Goal: Information Seeking & Learning: Learn about a topic

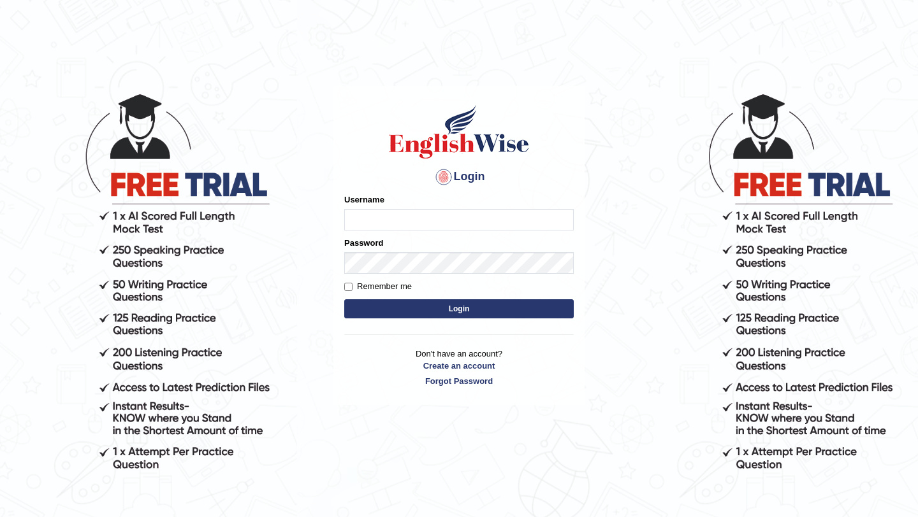
type input "bijayathapa"
click at [394, 312] on button "Login" at bounding box center [458, 308] width 229 height 19
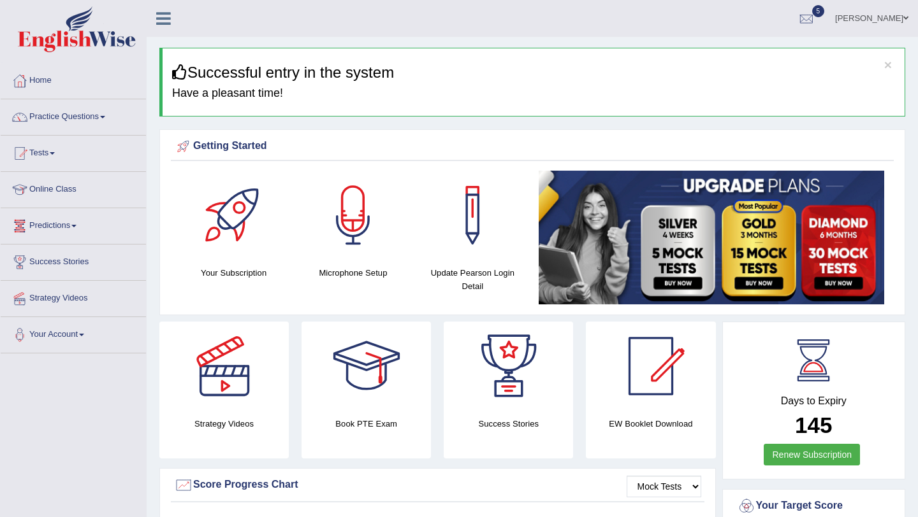
click at [77, 229] on link "Predictions" at bounding box center [73, 224] width 145 height 32
click at [70, 252] on link "Latest Predictions" at bounding box center [83, 255] width 119 height 23
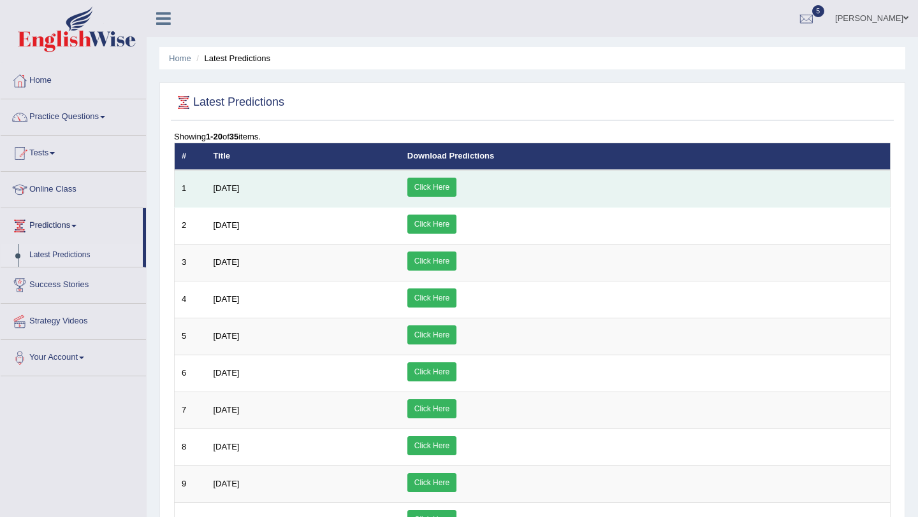
click at [456, 190] on link "Click Here" at bounding box center [431, 187] width 49 height 19
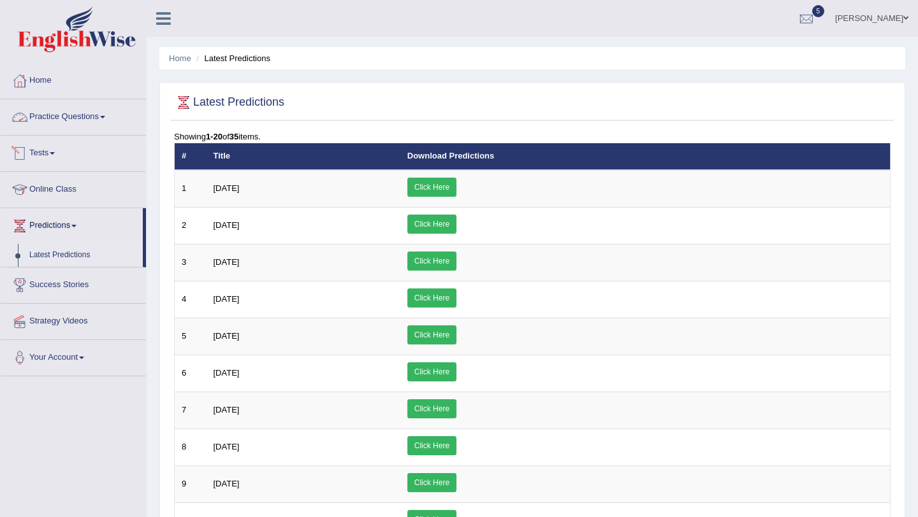
click at [105, 124] on link "Practice Questions" at bounding box center [73, 115] width 145 height 32
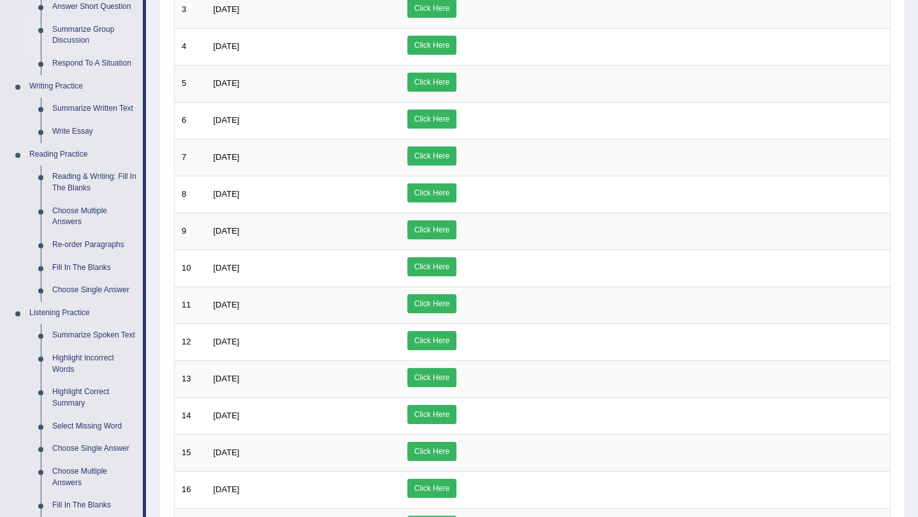
scroll to position [255, 0]
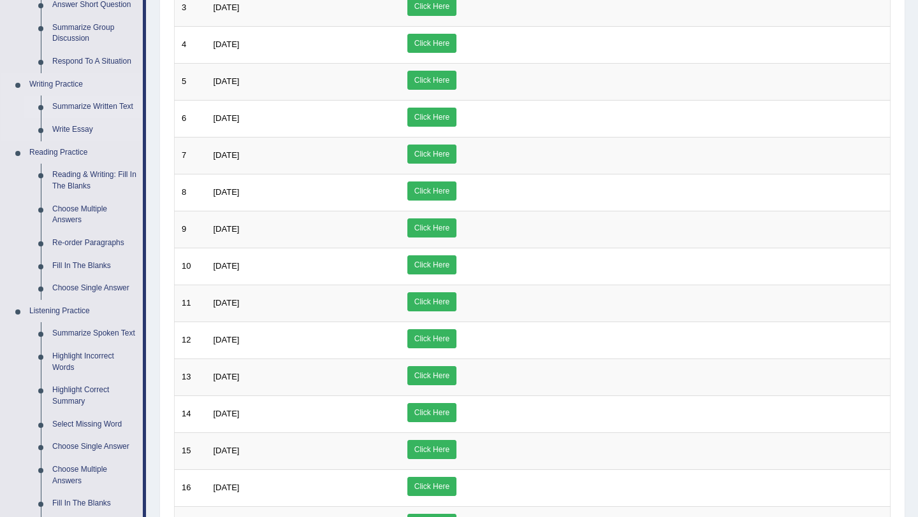
click at [108, 110] on link "Summarize Written Text" at bounding box center [95, 107] width 96 height 23
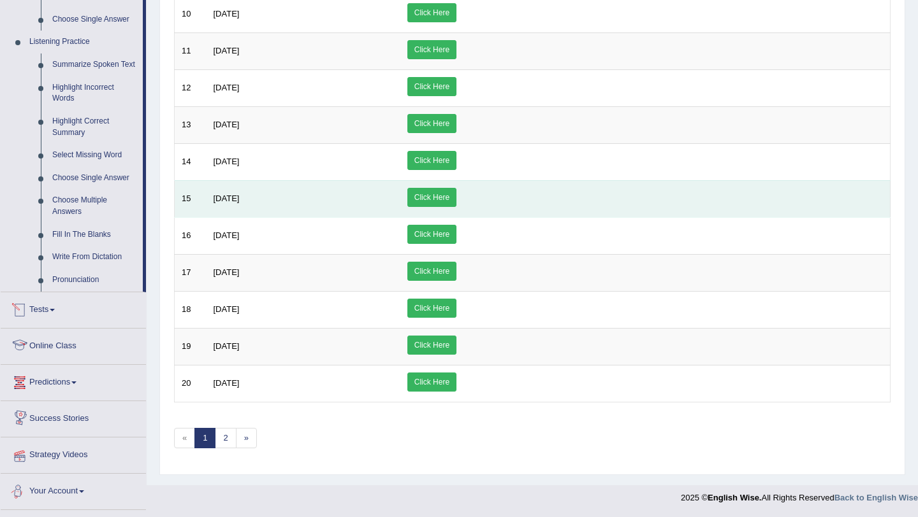
scroll to position [507, 0]
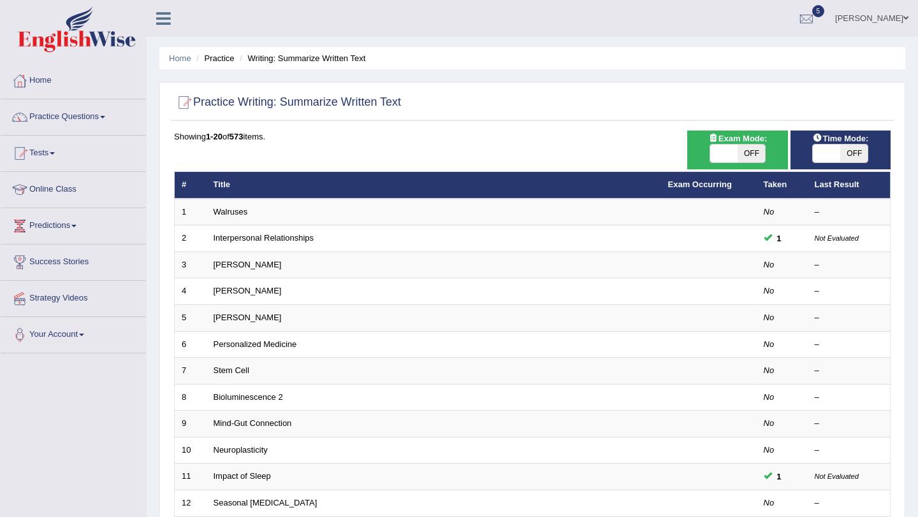
click at [720, 154] on span at bounding box center [723, 154] width 27 height 18
checkbox input "true"
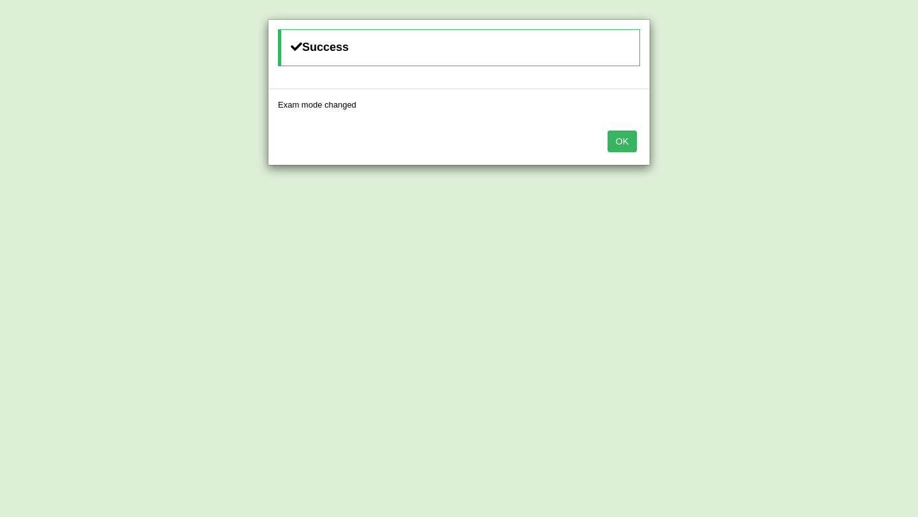
click at [619, 150] on button "OK" at bounding box center [621, 142] width 29 height 22
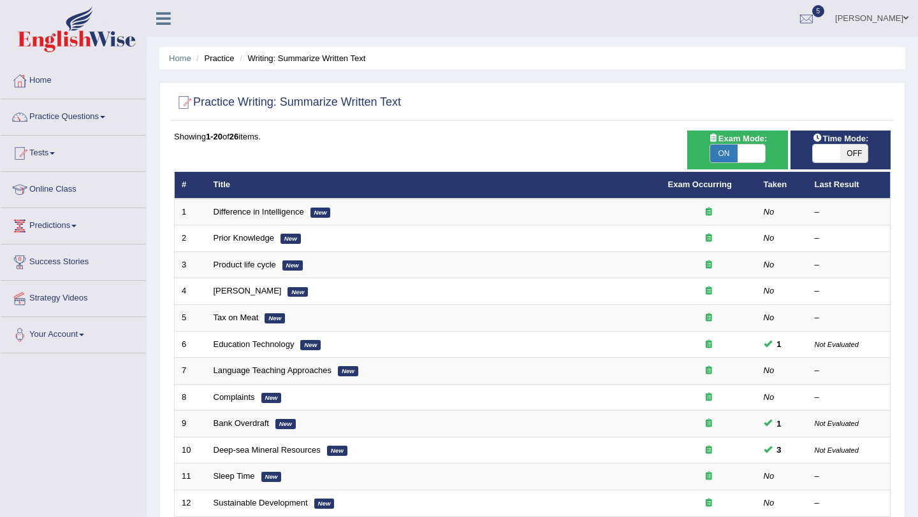
click at [823, 157] on span at bounding box center [825, 154] width 27 height 18
checkbox input "true"
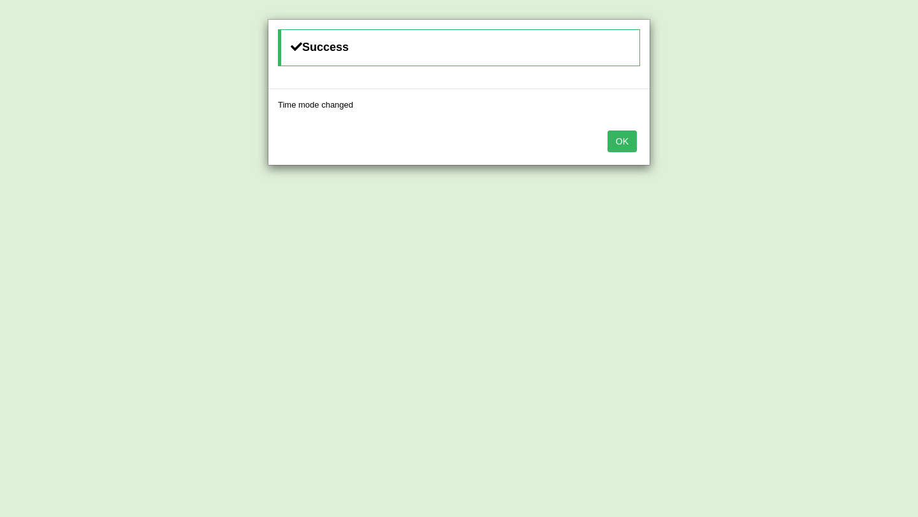
click at [619, 148] on button "OK" at bounding box center [621, 142] width 29 height 22
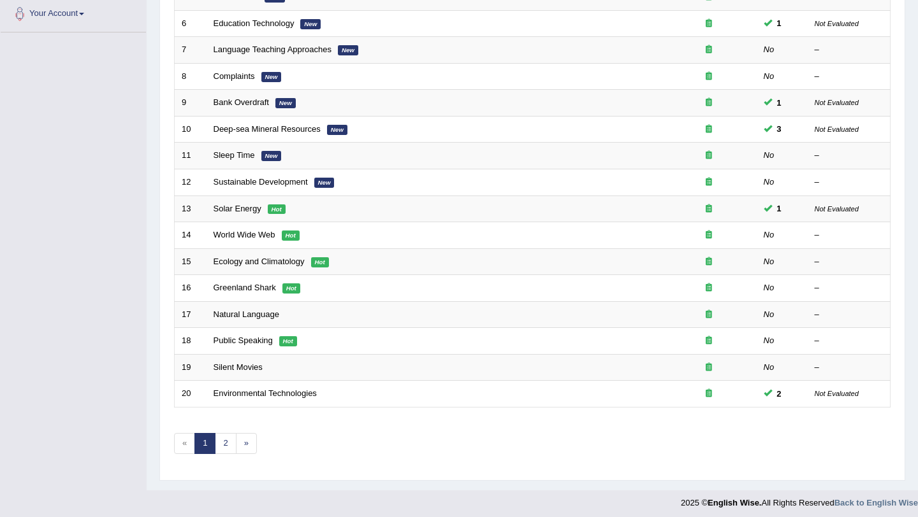
scroll to position [326, 0]
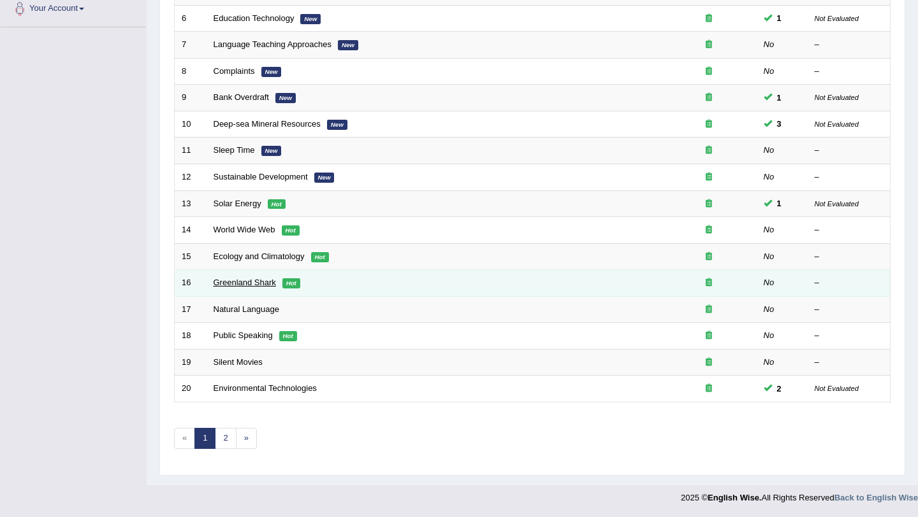
click at [254, 286] on link "Greenland Shark" at bounding box center [244, 283] width 62 height 10
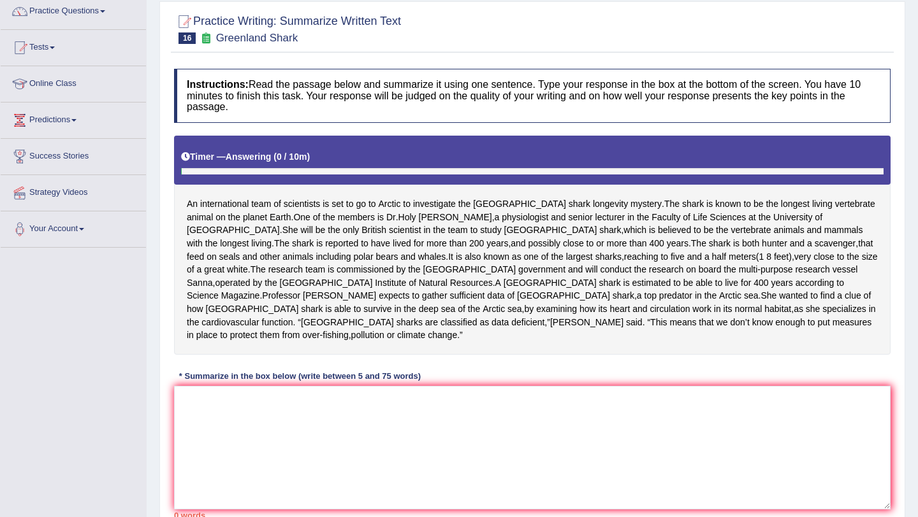
scroll to position [178, 0]
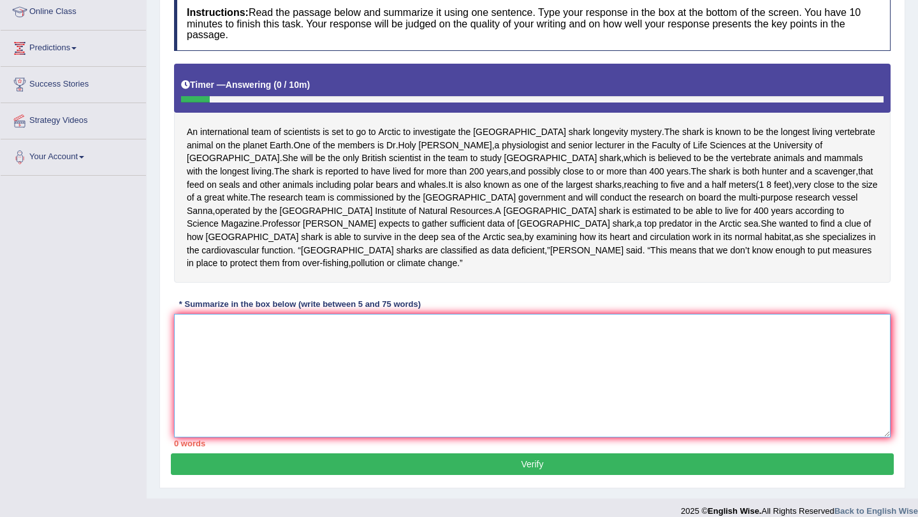
click at [206, 314] on textarea at bounding box center [532, 376] width 716 height 124
click at [190, 343] on textarea at bounding box center [532, 376] width 716 height 124
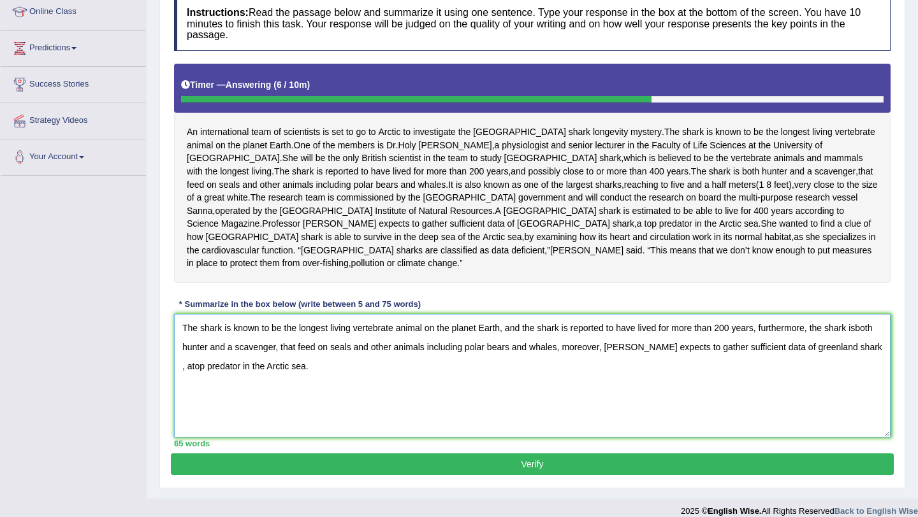
click at [192, 354] on textarea "The shark is known to be the longest living vertebrate animal on the planet Ear…" at bounding box center [532, 376] width 716 height 124
click at [181, 356] on textarea "The shark is known to be the longest living vertebrate animal on the planet Ear…" at bounding box center [532, 376] width 716 height 124
type textarea "The shark is known to be the longest living vertebrate animal on the planet Ear…"
click at [370, 454] on button "Verify" at bounding box center [532, 465] width 723 height 22
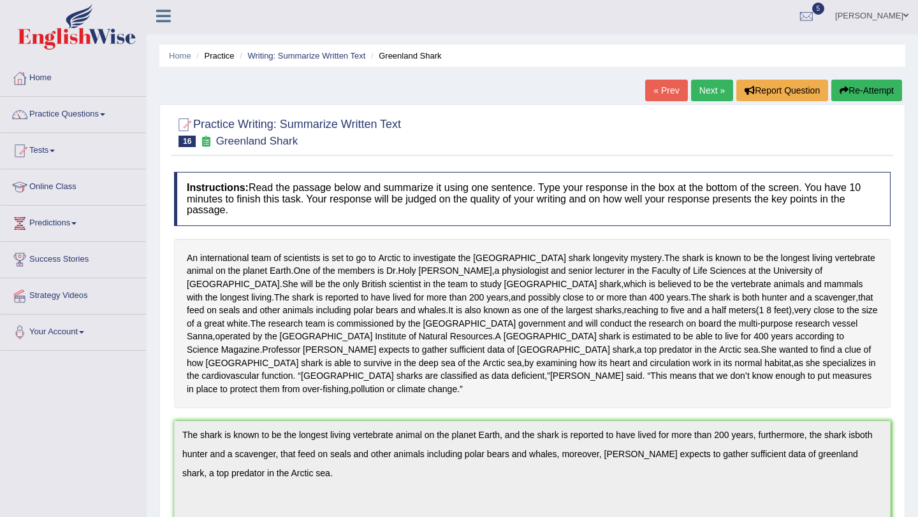
scroll to position [0, 0]
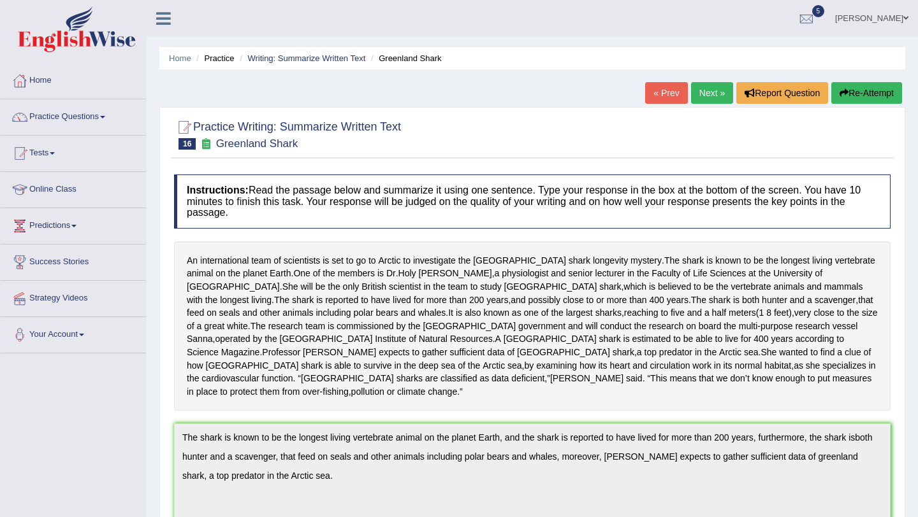
click at [706, 93] on link "Next »" at bounding box center [712, 93] width 42 height 22
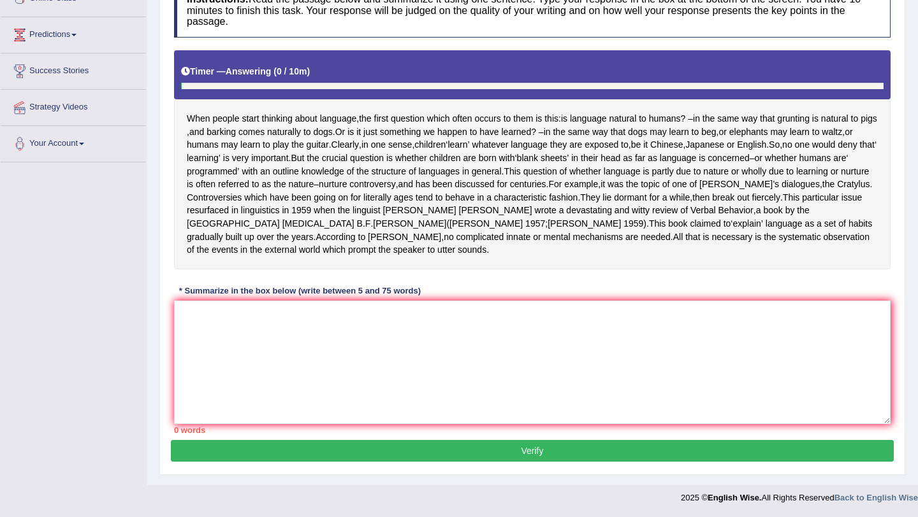
scroll to position [231, 0]
click at [258, 314] on textarea at bounding box center [532, 363] width 716 height 124
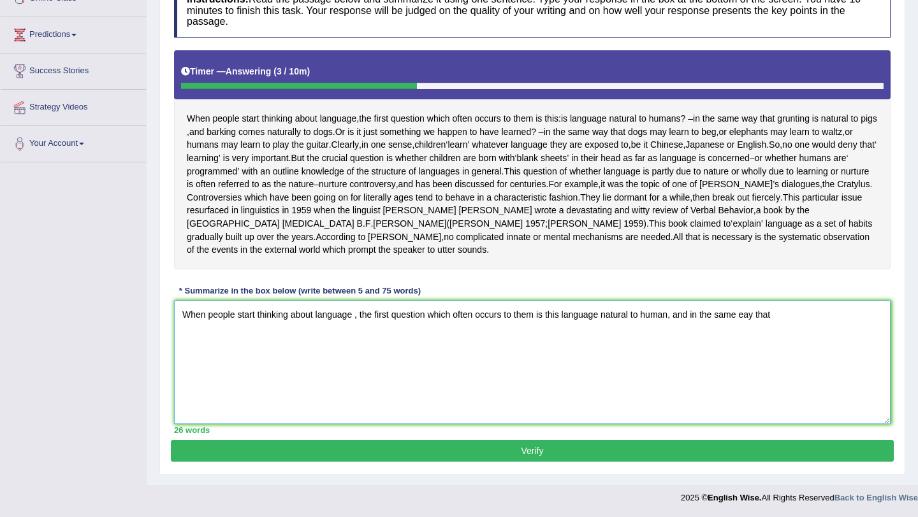
click at [749, 316] on textarea "When people start thinking about language , the first question which often occu…" at bounding box center [532, 363] width 716 height 124
click at [798, 317] on textarea "When people start thinking about language , the first question which often occu…" at bounding box center [532, 363] width 716 height 124
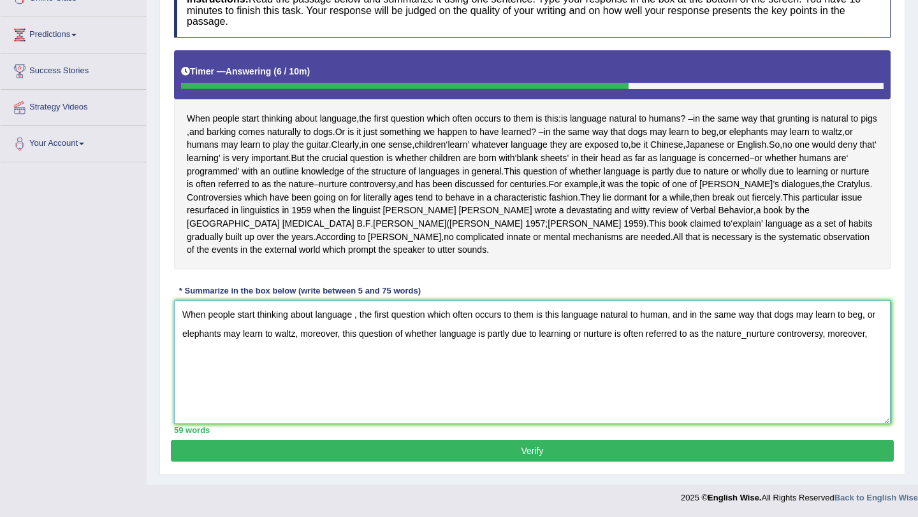
click at [348, 333] on textarea "When people start thinking about language , the first question which often occu…" at bounding box center [532, 363] width 716 height 124
click at [245, 356] on textarea "When people start thinking about language , the first question which often occu…" at bounding box center [532, 363] width 716 height 124
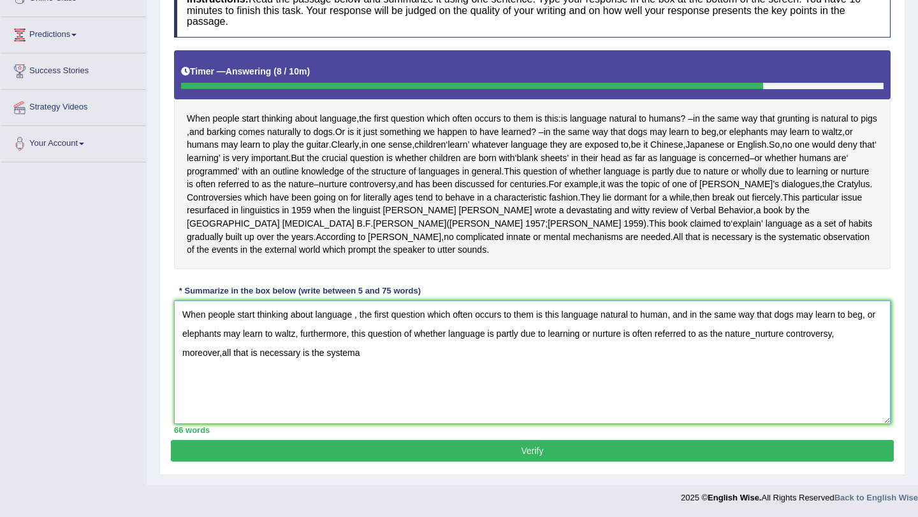
click at [251, 371] on textarea "When people start thinking about language , the first question which often occu…" at bounding box center [532, 363] width 716 height 124
click at [221, 354] on textarea "When people start thinking about language , the first question which often occu…" at bounding box center [532, 363] width 716 height 124
type textarea "When people start thinking about language , the first question which often occu…"
click at [346, 458] on button "Verify" at bounding box center [532, 451] width 723 height 22
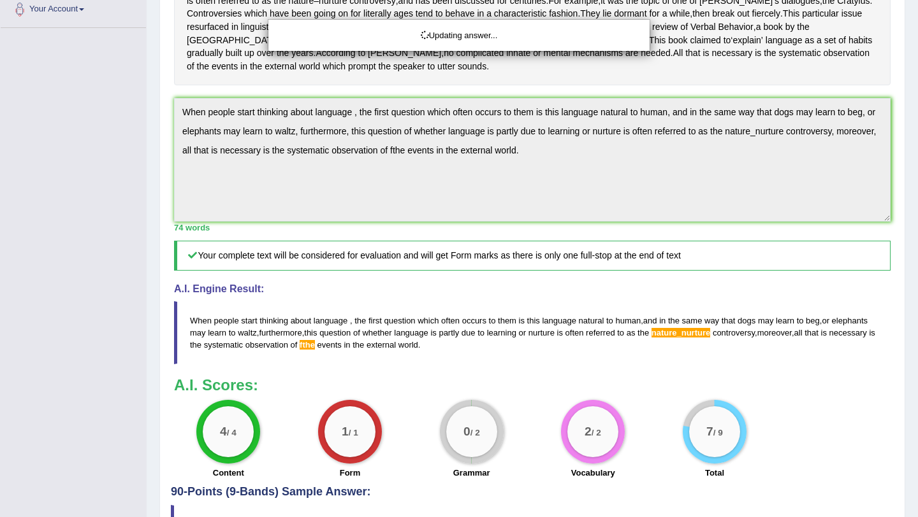
scroll to position [328, 0]
